Goal: Task Accomplishment & Management: Complete application form

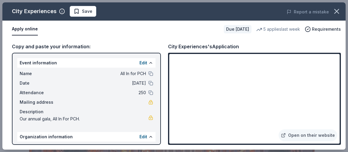
scroll to position [179, 0]
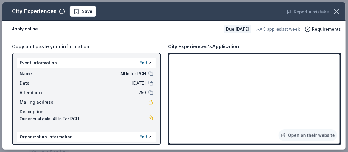
click at [141, 38] on div "Apply online Due in 98 days 5 applies last week Requirements" at bounding box center [173, 29] width 343 height 17
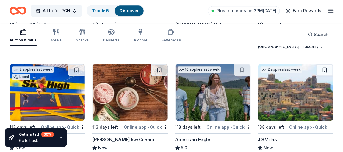
scroll to position [961, 0]
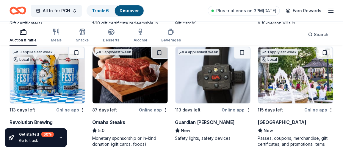
scroll to position [1110, 0]
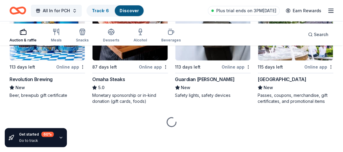
scroll to position [1259, 0]
click at [52, 60] on img at bounding box center [47, 32] width 75 height 57
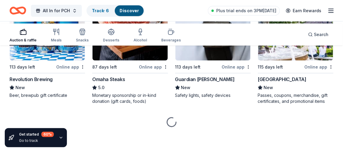
scroll to position [1408, 0]
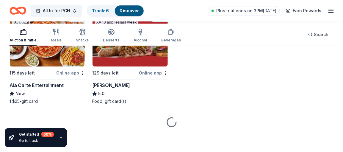
scroll to position [1557, 0]
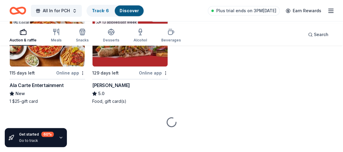
scroll to position [1676, 0]
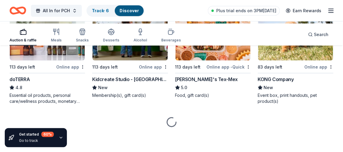
scroll to position [2657, 0]
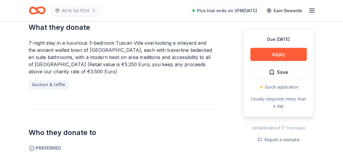
scroll to position [268, 0]
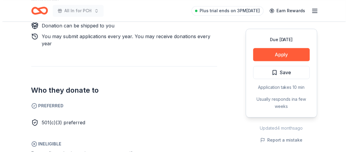
scroll to position [327, 0]
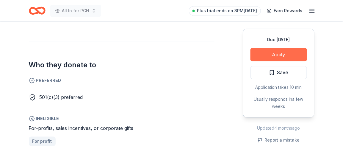
click at [272, 61] on button "Apply" at bounding box center [279, 54] width 57 height 13
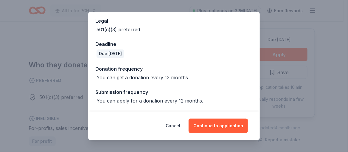
scroll to position [149, 0]
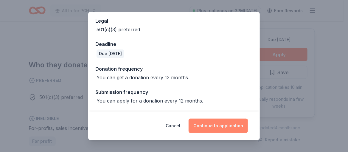
click at [235, 118] on button "Continue to application" at bounding box center [217, 125] width 59 height 14
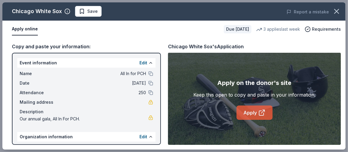
click at [259, 120] on link "Apply" at bounding box center [254, 112] width 36 height 14
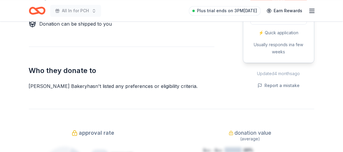
scroll to position [298, 0]
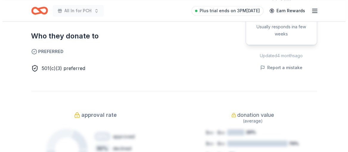
scroll to position [327, 0]
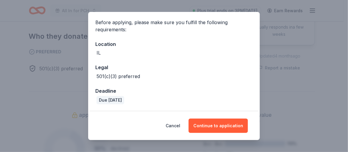
scroll to position [88, 0]
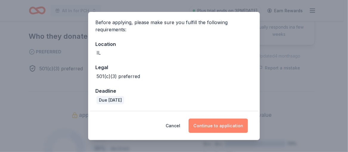
click at [248, 118] on button "Continue to application" at bounding box center [217, 125] width 59 height 14
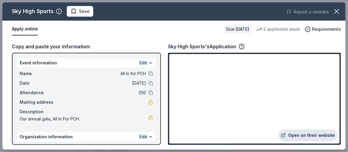
click at [303, 130] on link "Open on their website" at bounding box center [307, 135] width 59 height 12
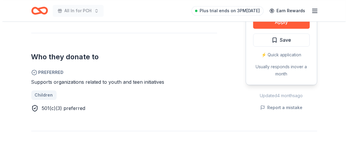
scroll to position [298, 0]
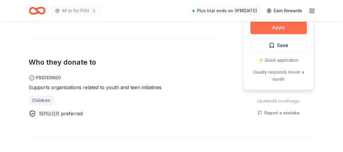
click at [279, 34] on button "Apply" at bounding box center [279, 27] width 57 height 13
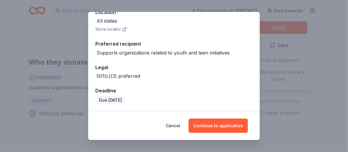
scroll to position [128, 0]
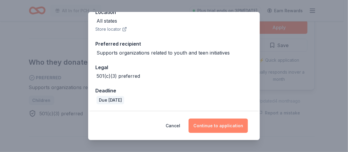
click at [237, 121] on button "Continue to application" at bounding box center [217, 125] width 59 height 14
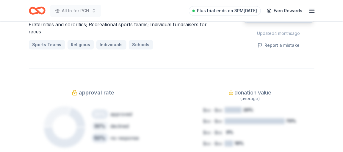
scroll to position [476, 0]
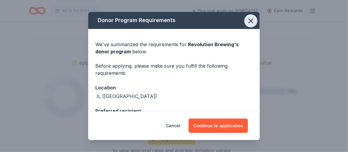
click at [255, 25] on icon "button" at bounding box center [250, 21] width 8 height 8
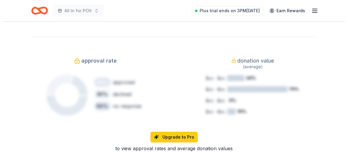
scroll to position [506, 0]
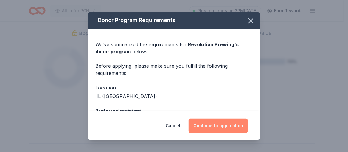
click at [248, 118] on button "Continue to application" at bounding box center [217, 125] width 59 height 14
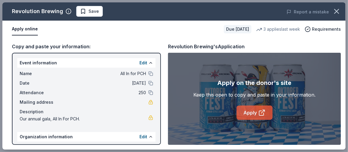
click at [252, 120] on link "Apply" at bounding box center [254, 112] width 36 height 14
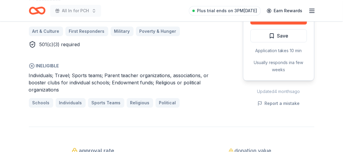
scroll to position [417, 0]
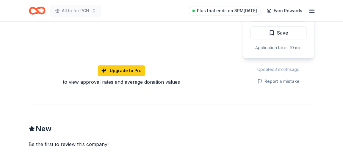
scroll to position [417, 0]
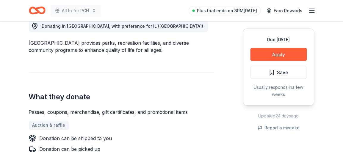
scroll to position [179, 0]
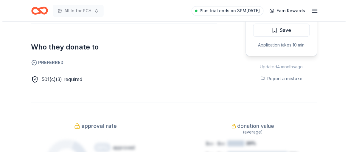
scroll to position [268, 0]
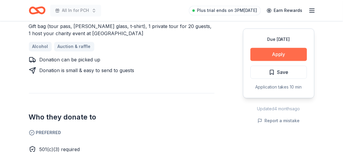
click at [270, 61] on button "Apply" at bounding box center [279, 54] width 57 height 13
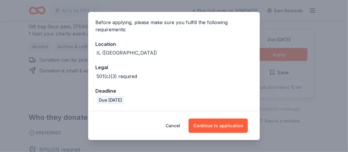
scroll to position [88, 0]
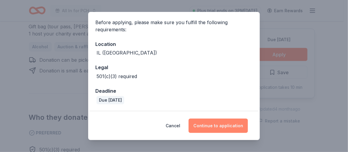
click at [214, 123] on button "Continue to application" at bounding box center [217, 125] width 59 height 14
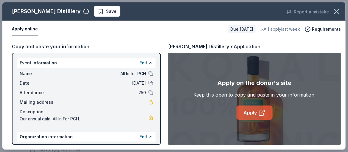
click at [245, 120] on link "Apply" at bounding box center [254, 112] width 36 height 14
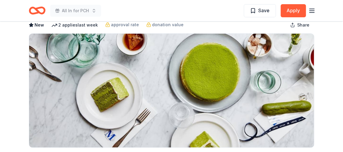
scroll to position [31, 0]
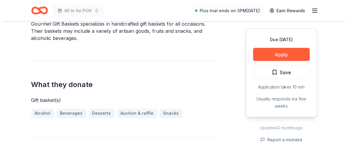
scroll to position [179, 0]
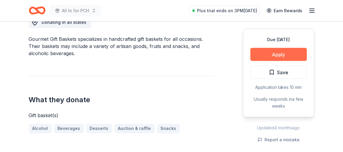
click at [271, 61] on button "Apply" at bounding box center [279, 54] width 57 height 13
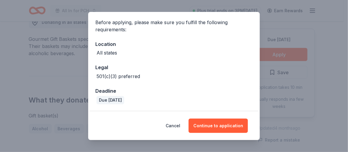
scroll to position [88, 0]
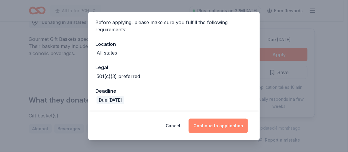
click at [229, 119] on button "Continue to application" at bounding box center [217, 125] width 59 height 14
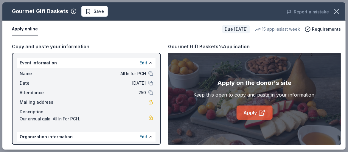
click at [259, 120] on link "Apply" at bounding box center [254, 112] width 36 height 14
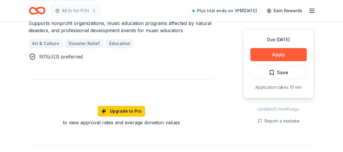
scroll to position [387, 0]
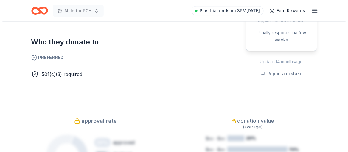
scroll to position [327, 0]
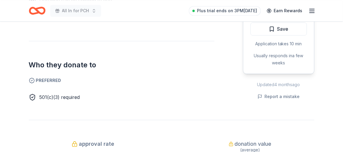
click at [271, 18] on button "Apply" at bounding box center [279, 10] width 57 height 13
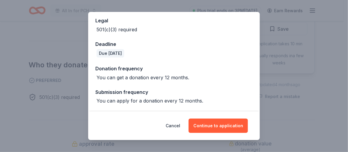
scroll to position [146, 0]
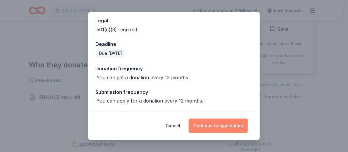
click at [225, 123] on button "Continue to application" at bounding box center [217, 125] width 59 height 14
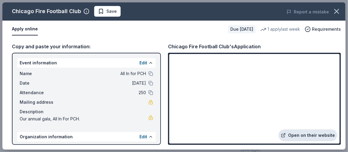
click at [298, 131] on link "Open on their website" at bounding box center [307, 135] width 59 height 12
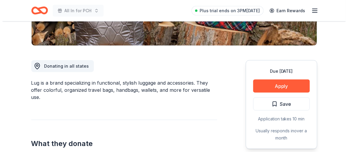
scroll to position [149, 0]
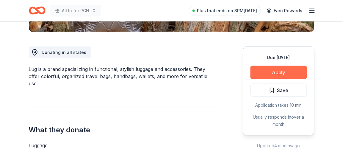
click at [279, 79] on button "Apply" at bounding box center [279, 72] width 57 height 13
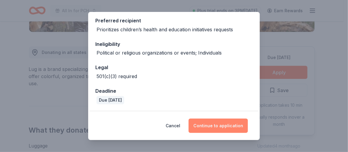
click at [248, 121] on button "Continue to application" at bounding box center [217, 125] width 59 height 14
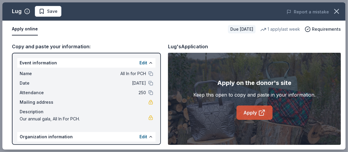
click at [264, 116] on icon at bounding box center [261, 112] width 7 height 7
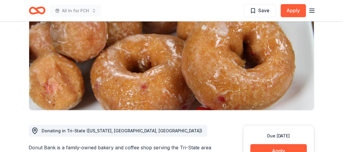
scroll to position [31, 0]
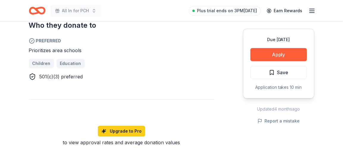
scroll to position [387, 0]
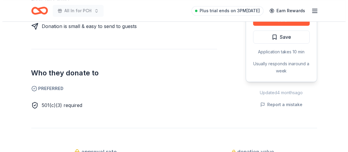
scroll to position [298, 0]
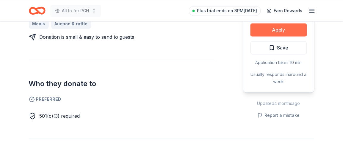
click at [263, 36] on button "Apply" at bounding box center [279, 29] width 57 height 13
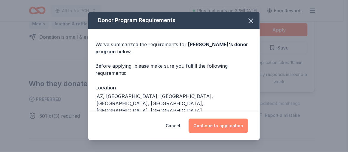
click at [246, 118] on button "Continue to application" at bounding box center [217, 125] width 59 height 14
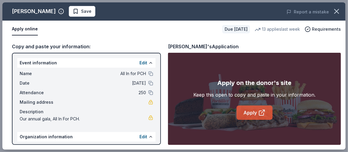
click at [263, 115] on icon at bounding box center [261, 113] width 4 height 4
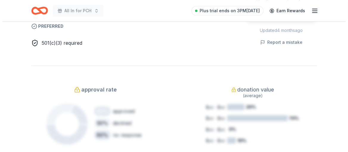
scroll to position [327, 0]
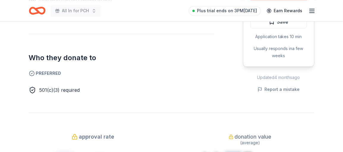
click at [265, 10] on button "Apply" at bounding box center [279, 3] width 57 height 13
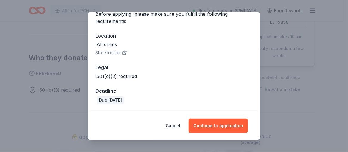
scroll to position [98, 0]
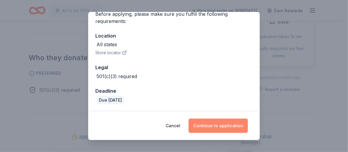
click at [235, 123] on button "Continue to application" at bounding box center [217, 125] width 59 height 14
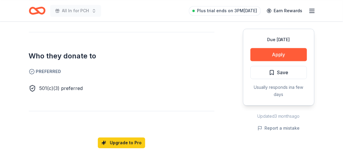
scroll to position [298, 0]
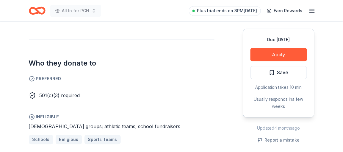
scroll to position [298, 0]
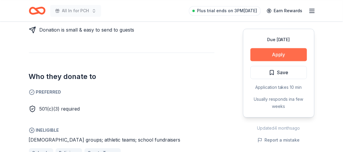
click at [254, 61] on button "Apply" at bounding box center [279, 54] width 57 height 13
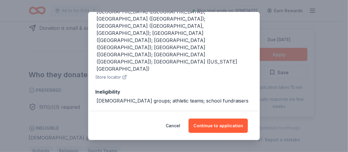
scroll to position [172, 0]
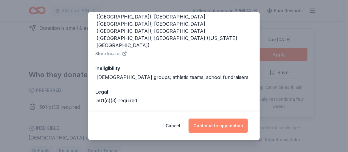
click at [240, 118] on button "Continue to application" at bounding box center [217, 125] width 59 height 14
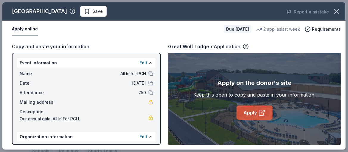
click at [264, 113] on icon at bounding box center [262, 111] width 3 height 3
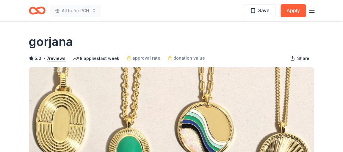
drag, startPoint x: 104, startPoint y: 53, endPoint x: 40, endPoint y: 52, distance: 64.3
click at [40, 50] on div "gorjana" at bounding box center [172, 41] width 286 height 17
drag, startPoint x: 26, startPoint y: 49, endPoint x: 79, endPoint y: 51, distance: 53.3
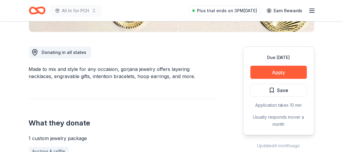
scroll to position [177, 0]
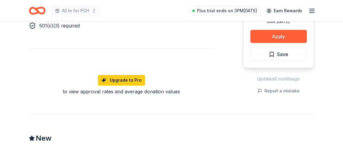
scroll to position [417, 0]
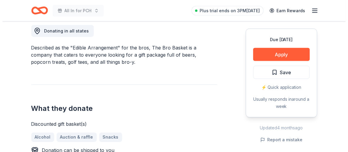
scroll to position [179, 0]
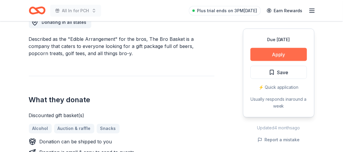
click at [282, 61] on button "Apply" at bounding box center [279, 54] width 57 height 13
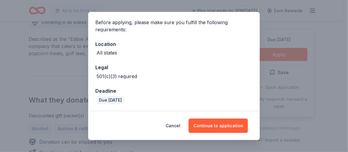
scroll to position [88, 0]
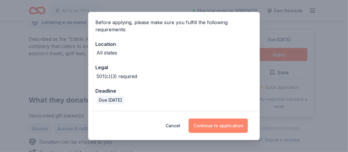
click at [239, 118] on button "Continue to application" at bounding box center [217, 125] width 59 height 14
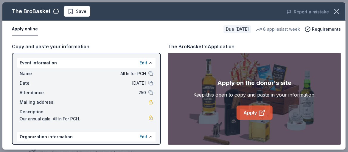
click at [260, 116] on icon at bounding box center [261, 112] width 7 height 7
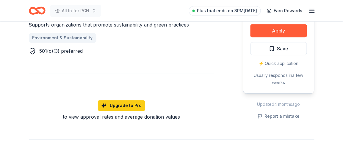
scroll to position [357, 0]
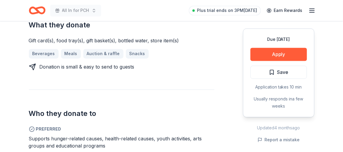
scroll to position [298, 0]
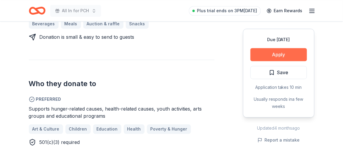
click at [254, 61] on button "Apply" at bounding box center [279, 54] width 57 height 13
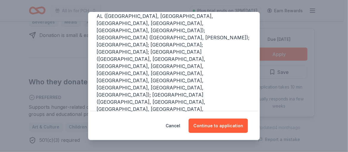
scroll to position [89, 0]
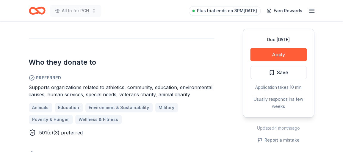
scroll to position [327, 0]
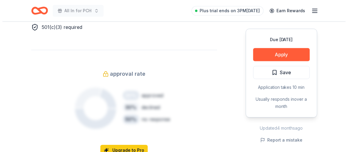
scroll to position [327, 0]
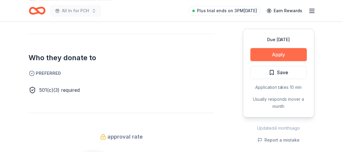
click at [270, 61] on button "Apply" at bounding box center [279, 54] width 57 height 13
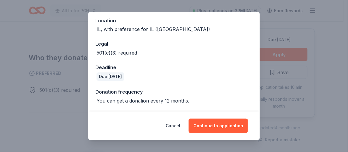
scroll to position [117, 0]
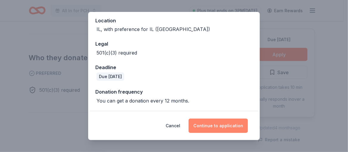
click at [240, 119] on button "Continue to application" at bounding box center [217, 125] width 59 height 14
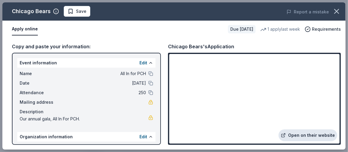
click at [278, 131] on link "Open on their website" at bounding box center [307, 135] width 59 height 12
click at [289, 132] on link "Open on their website" at bounding box center [307, 135] width 59 height 12
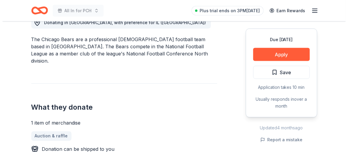
scroll to position [179, 0]
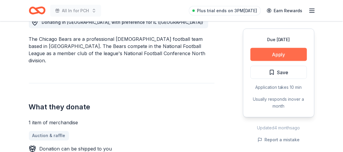
click at [265, 61] on button "Apply" at bounding box center [279, 54] width 57 height 13
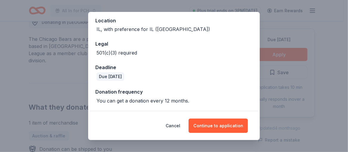
scroll to position [117, 0]
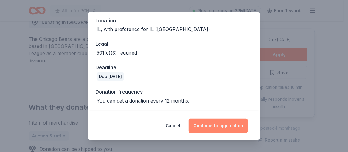
click at [235, 118] on button "Continue to application" at bounding box center [217, 125] width 59 height 14
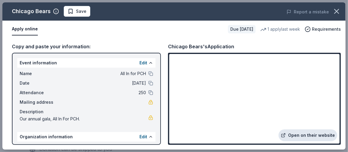
click at [300, 129] on link "Open on their website" at bounding box center [307, 135] width 59 height 12
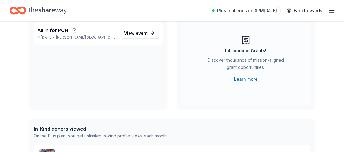
scroll to position [60, 0]
click at [68, 33] on span "All In for PCH" at bounding box center [52, 29] width 31 height 7
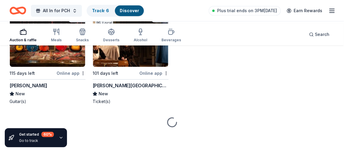
scroll to position [2933, 0]
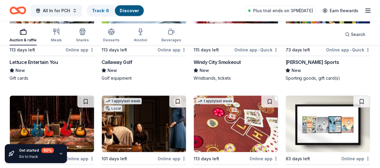
scroll to position [2493, 0]
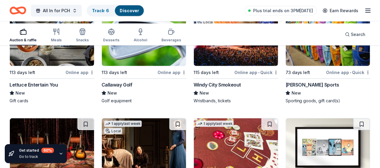
click at [286, 66] on img at bounding box center [328, 38] width 84 height 57
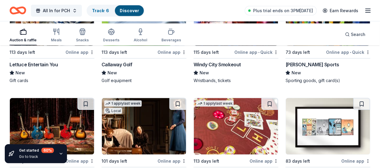
scroll to position [2522, 0]
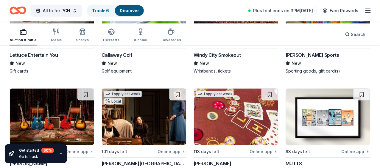
click at [94, 89] on img at bounding box center [52, 117] width 84 height 57
click at [186, 89] on img at bounding box center [144, 117] width 84 height 57
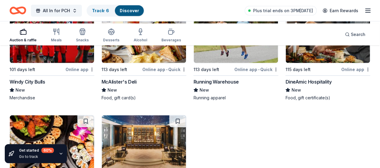
scroll to position [3088, 0]
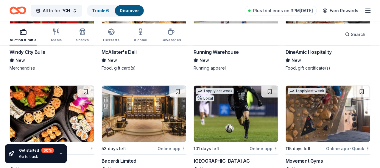
click at [194, 33] on img at bounding box center [236, 5] width 84 height 57
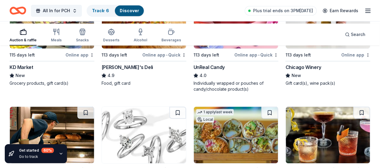
scroll to position [3385, 0]
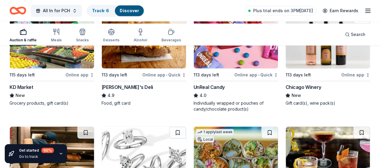
click at [329, 66] on img at bounding box center [328, 40] width 84 height 57
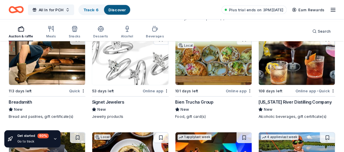
scroll to position [3504, 0]
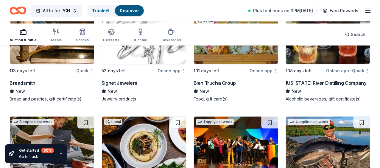
click at [286, 64] on img at bounding box center [328, 36] width 84 height 57
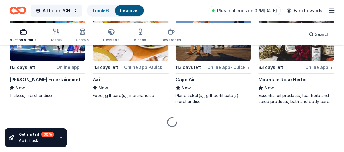
scroll to position [4635, 0]
click at [205, 61] on img at bounding box center [213, 32] width 75 height 57
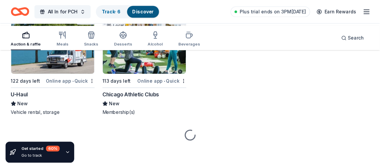
scroll to position [4251, 0]
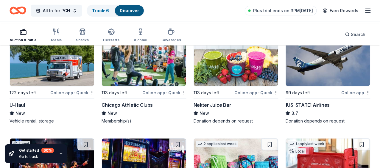
click at [343, 12] on div "All In for PCH Track · 6 Discover Plus trial ends on 3PM, 10/7 Earn Rewards" at bounding box center [190, 10] width 380 height 21
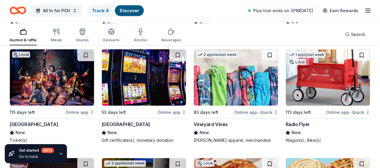
scroll to position [4370, 0]
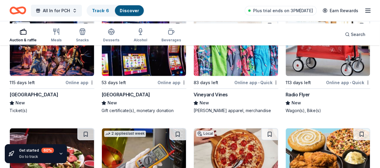
click at [278, 73] on img at bounding box center [236, 48] width 84 height 57
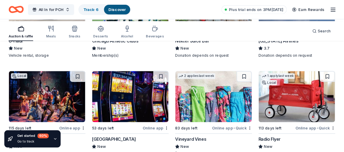
scroll to position [4340, 0]
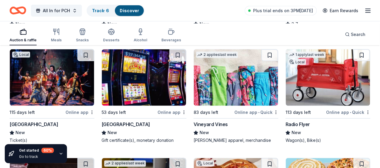
click at [186, 87] on img at bounding box center [144, 77] width 84 height 57
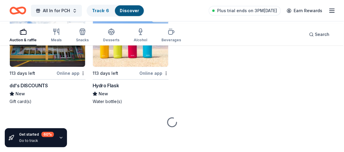
scroll to position [5560, 0]
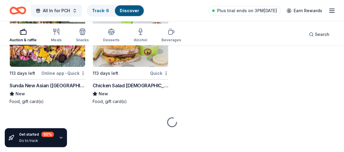
scroll to position [6393, 0]
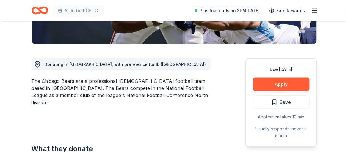
scroll to position [149, 0]
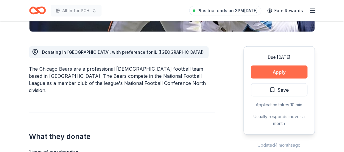
click at [274, 79] on button "Apply" at bounding box center [279, 72] width 57 height 13
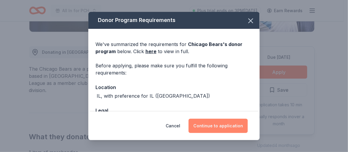
click at [229, 119] on button "Continue to application" at bounding box center [218, 126] width 59 height 14
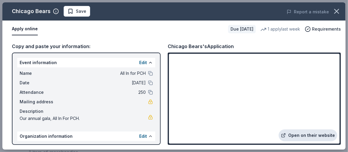
click at [279, 131] on link "Open on their website" at bounding box center [308, 136] width 59 height 12
click at [287, 130] on link "Open on their website" at bounding box center [308, 136] width 59 height 12
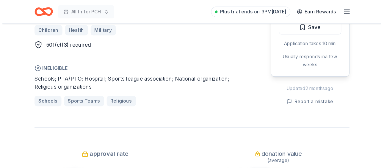
scroll to position [357, 0]
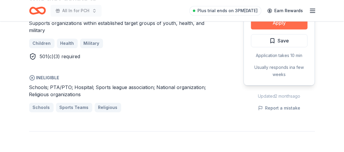
click at [266, 29] on button "Apply" at bounding box center [279, 22] width 57 height 13
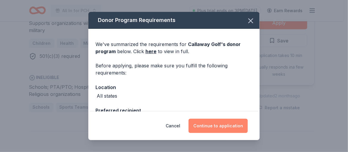
click at [232, 120] on button "Continue to application" at bounding box center [218, 126] width 59 height 14
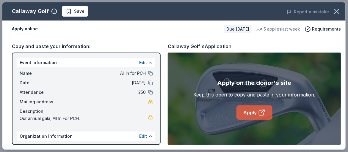
click at [256, 120] on link "Apply" at bounding box center [255, 113] width 36 height 14
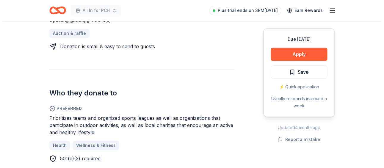
scroll to position [298, 0]
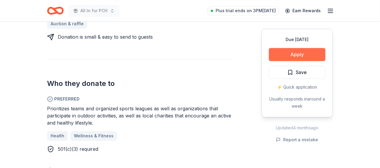
click at [287, 61] on button "Apply" at bounding box center [297, 54] width 57 height 13
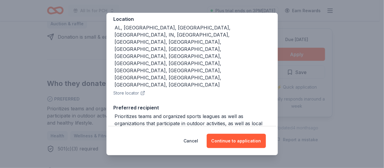
scroll to position [89, 0]
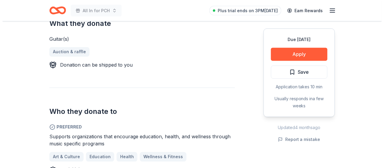
scroll to position [268, 0]
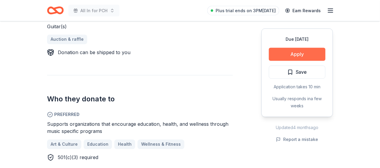
click at [291, 61] on button "Apply" at bounding box center [297, 54] width 57 height 13
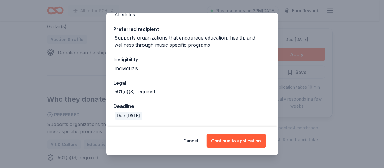
scroll to position [140, 0]
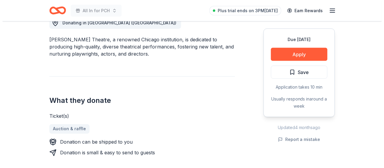
scroll to position [179, 0]
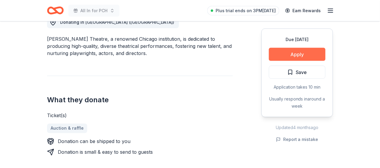
click at [292, 61] on button "Apply" at bounding box center [297, 54] width 57 height 13
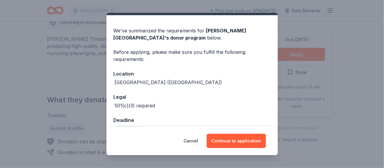
scroll to position [14, 0]
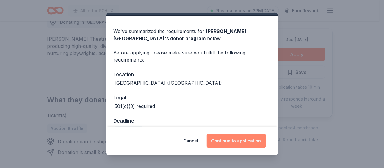
click at [249, 135] on button "Continue to application" at bounding box center [236, 141] width 59 height 14
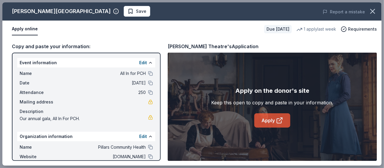
click at [277, 128] on link "Apply" at bounding box center [272, 120] width 36 height 14
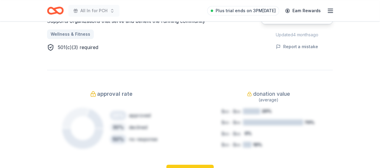
scroll to position [387, 0]
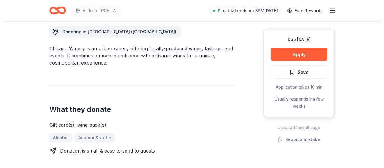
scroll to position [179, 0]
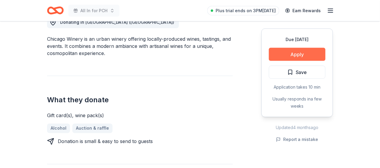
click at [284, 61] on button "Apply" at bounding box center [297, 54] width 57 height 13
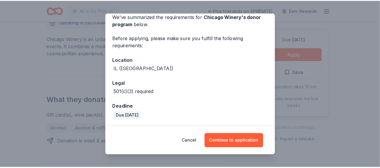
scroll to position [0, 0]
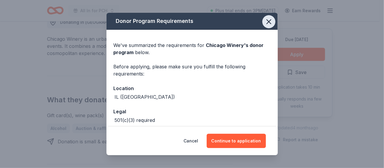
click at [273, 20] on icon "button" at bounding box center [269, 22] width 8 height 8
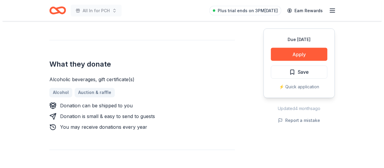
scroll to position [238, 0]
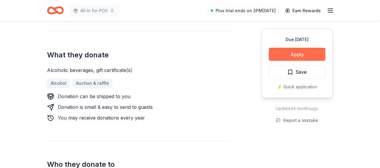
click at [296, 61] on button "Apply" at bounding box center [297, 54] width 57 height 13
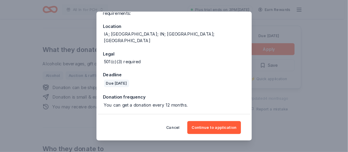
scroll to position [102, 0]
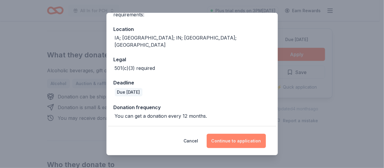
click at [253, 134] on button "Continue to application" at bounding box center [236, 141] width 59 height 14
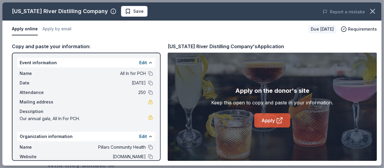
click at [279, 124] on icon at bounding box center [279, 120] width 7 height 7
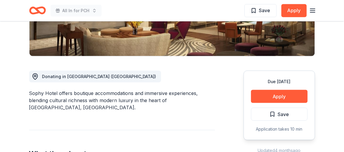
scroll to position [121, 0]
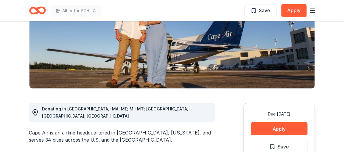
scroll to position [91, 0]
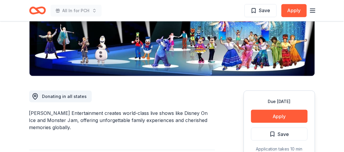
scroll to position [91, 0]
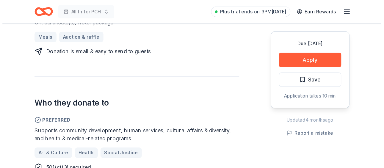
scroll to position [268, 0]
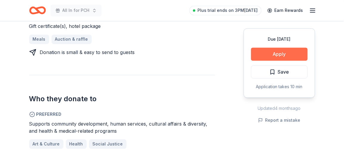
click at [265, 61] on button "Apply" at bounding box center [279, 54] width 57 height 13
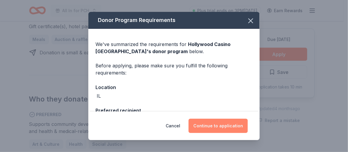
click at [216, 119] on button "Continue to application" at bounding box center [218, 126] width 59 height 14
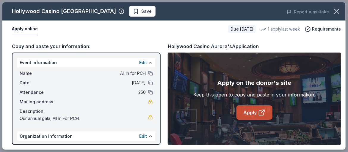
click at [259, 120] on link "Apply" at bounding box center [255, 113] width 36 height 14
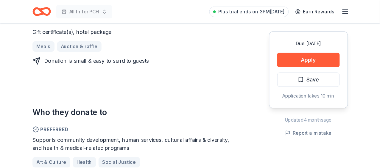
scroll to position [268, 0]
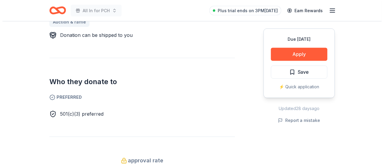
scroll to position [298, 0]
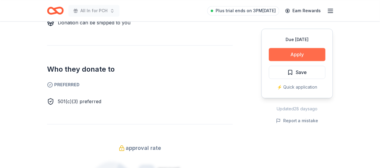
click at [295, 61] on button "Apply" at bounding box center [297, 54] width 57 height 13
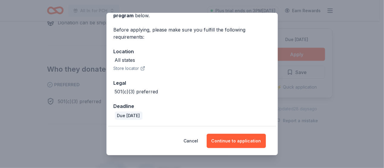
scroll to position [84, 0]
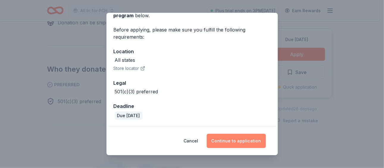
click at [226, 134] on button "Continue to application" at bounding box center [236, 141] width 59 height 14
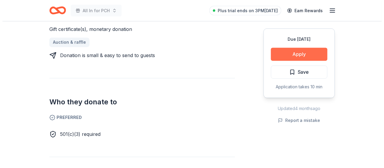
scroll to position [298, 0]
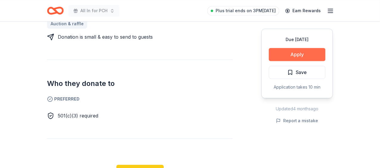
click at [296, 61] on button "Apply" at bounding box center [297, 54] width 57 height 13
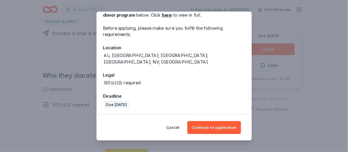
scroll to position [73, 0]
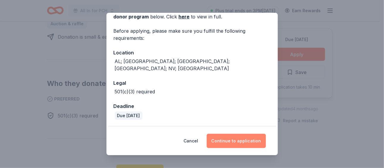
click at [260, 135] on button "Continue to application" at bounding box center [236, 141] width 59 height 14
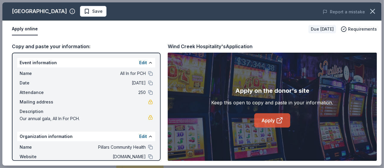
click at [283, 124] on icon at bounding box center [279, 120] width 7 height 7
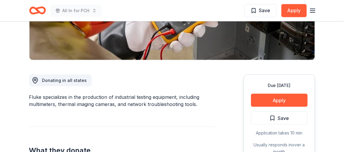
scroll to position [149, 0]
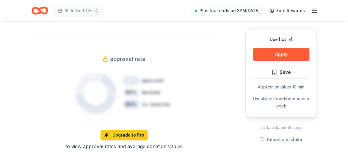
scroll to position [238, 0]
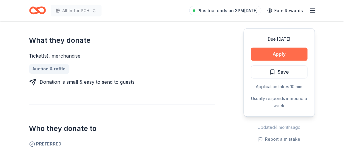
click at [265, 61] on button "Apply" at bounding box center [279, 54] width 57 height 13
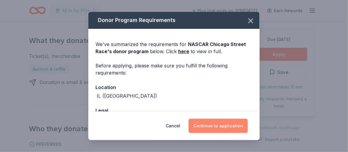
click at [248, 124] on button "Continue to application" at bounding box center [218, 126] width 59 height 14
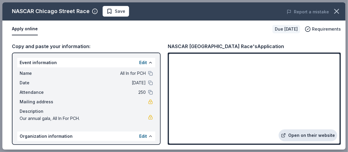
click at [290, 131] on link "Open on their website" at bounding box center [308, 136] width 59 height 12
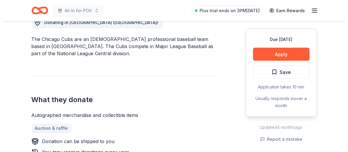
scroll to position [179, 0]
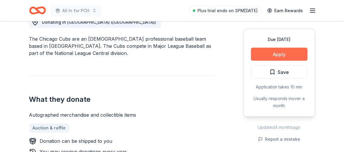
click at [260, 61] on button "Apply" at bounding box center [279, 54] width 57 height 13
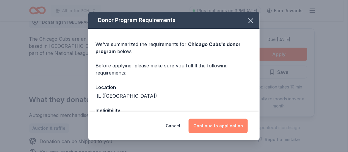
click at [234, 121] on button "Continue to application" at bounding box center [218, 126] width 59 height 14
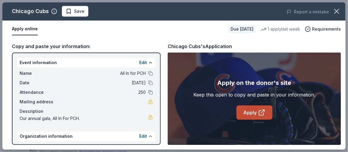
click at [262, 115] on icon at bounding box center [261, 113] width 4 height 4
